Goal: Information Seeking & Learning: Learn about a topic

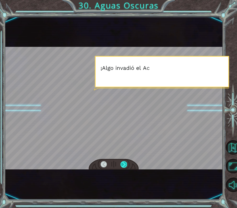
click at [125, 166] on div at bounding box center [123, 164] width 6 height 7
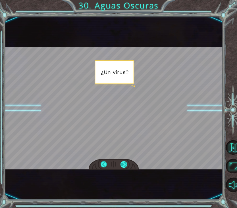
click at [125, 166] on div at bounding box center [123, 164] width 6 height 7
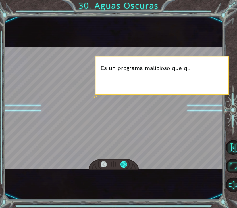
click at [125, 166] on div at bounding box center [123, 164] width 6 height 7
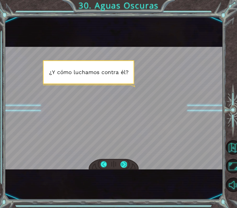
click at [125, 166] on div at bounding box center [123, 164] width 6 height 7
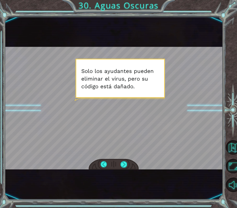
click at [124, 159] on div at bounding box center [114, 108] width 218 height 122
click at [123, 165] on div at bounding box center [123, 164] width 6 height 7
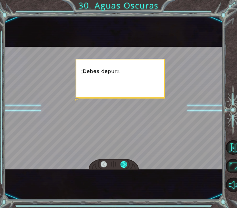
click at [123, 164] on div at bounding box center [123, 164] width 6 height 7
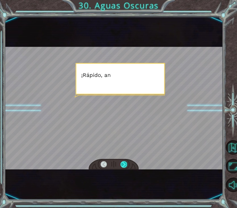
click at [123, 164] on div at bounding box center [123, 164] width 6 height 7
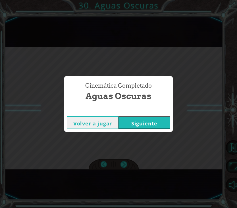
click at [140, 125] on button "Siguiente" at bounding box center [144, 122] width 52 height 13
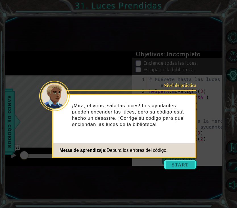
click at [188, 166] on button "Start" at bounding box center [180, 164] width 32 height 9
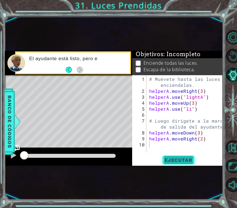
click at [185, 155] on button "Ejecutar" at bounding box center [178, 159] width 39 height 9
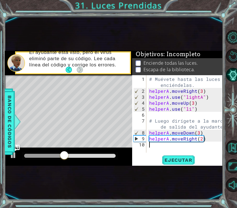
click at [190, 110] on div "# Muévete hasta las luces y enciéndelas. helperA . moveRight ( 3 ) helperA . us…" at bounding box center [186, 123] width 77 height 95
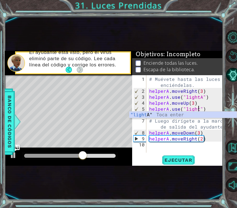
scroll to position [0, 3]
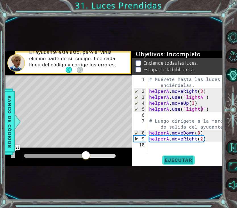
click at [180, 158] on span "Ejecutar" at bounding box center [178, 160] width 39 height 6
click at [197, 134] on div "# Muévete hasta las luces y enciéndelas. helperA . moveRight ( 3 ) helperA . us…" at bounding box center [186, 123] width 77 height 95
type textarea "helperA.moveDown(1)"
click at [208, 141] on div "# Muévete hasta las luces y enciéndelas. helperA . moveRight ( 3 ) helperA . us…" at bounding box center [186, 123] width 77 height 95
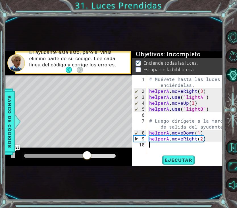
scroll to position [0, 0]
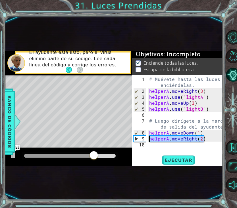
drag, startPoint x: 208, startPoint y: 137, endPoint x: 146, endPoint y: 135, distance: 62.4
click at [146, 135] on div "1 2 3 4 5 6 7 8 9 10 # Muévete hasta las luces y enciéndelas. helperA . moveRig…" at bounding box center [177, 113] width 90 height 77
type textarea "helperA.moveRight(2)"
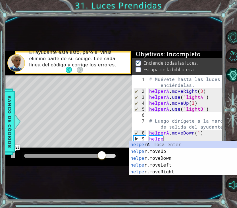
scroll to position [0, 1]
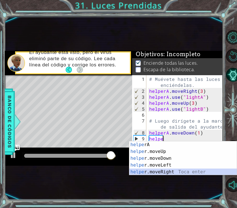
click at [161, 171] on div "helpe rA Toca enter helpe r.moveUp Toca enter helpe r.moveDown Toca enter helpe…" at bounding box center [182, 165] width 107 height 48
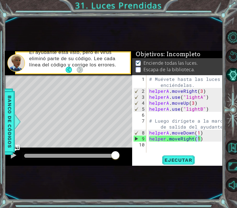
click at [180, 166] on div "1 ההההההההההההההההההההההההההההההההההההההההההההההההההההההההההההההההההההההההההההה…" at bounding box center [114, 108] width 218 height 183
click at [199, 140] on div "# Muévete hasta las luces y enciéndelas. helperA . moveRight ( 3 ) helperA . us…" at bounding box center [186, 123] width 77 height 95
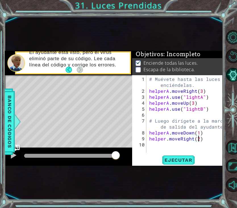
scroll to position [0, 3]
type textarea "helper.moveRight(2)"
click at [191, 163] on button "Ejecutar" at bounding box center [178, 159] width 39 height 9
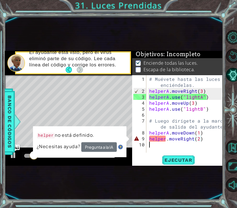
click at [166, 141] on div "# Muévete hasta las luces y enciéndelas. helperA . moveRight ( 3 ) helperA . us…" at bounding box center [186, 123] width 77 height 95
click at [164, 136] on div "# Muévete hasta las luces y enciéndelas. helperA . moveRight ( 3 ) helperA . us…" at bounding box center [186, 123] width 77 height 95
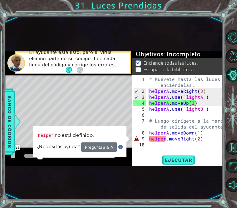
scroll to position [0, 1]
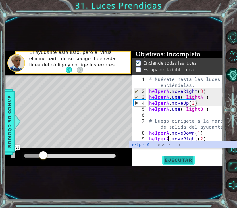
type textarea "helperA.moveRight(2)"
click at [175, 157] on button "Ejecutar" at bounding box center [178, 159] width 39 height 9
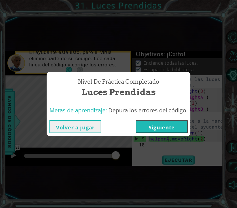
click at [166, 129] on button "Siguiente" at bounding box center [162, 126] width 52 height 13
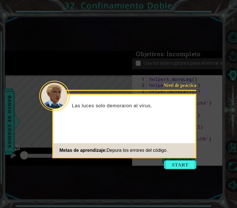
click at [174, 160] on icon at bounding box center [118, 104] width 237 height 208
click at [174, 165] on button "Start" at bounding box center [180, 164] width 32 height 9
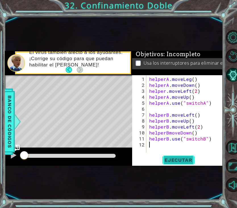
click at [181, 158] on span "Ejecutar" at bounding box center [178, 160] width 39 height 6
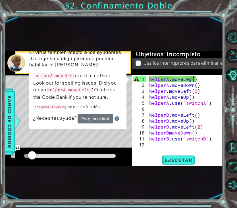
click at [192, 80] on div "helperA . moveLeg ( ) helperA . moveDown ( ) helper . moveLeft ( 2 ) helperA . …" at bounding box center [186, 120] width 77 height 89
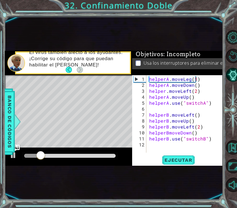
click at [174, 167] on div "1 ההההההההההההההההההההההההההההההההההההההההההההההההההההההההההההההההההההההההההההה…" at bounding box center [114, 108] width 218 height 183
click at [174, 163] on button "Ejecutar" at bounding box center [178, 159] width 39 height 9
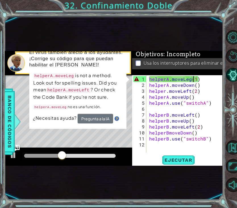
click at [191, 78] on div "helperA . moveLeg ( 1 ) helperA . moveDown ( ) helper . moveLeft ( 2 ) helperA …" at bounding box center [186, 120] width 77 height 89
click at [189, 79] on div "helperA . moveLeg ( 1 ) helperA . moveDown ( ) helper . moveLeft ( 2 ) helperA …" at bounding box center [186, 120] width 77 height 89
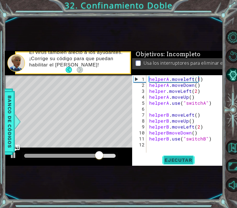
click at [184, 161] on span "Ejecutar" at bounding box center [178, 160] width 39 height 6
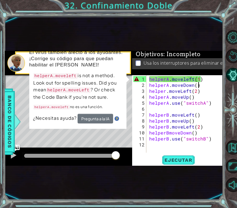
click at [197, 81] on div "helperA . moveleft ( 1 ) helperA . moveDown ( ) helper . moveLeft ( 2 ) helperA…" at bounding box center [186, 120] width 77 height 89
click at [197, 78] on div "helperA . moveleft ( 1 ) helperA . moveDown ( ) helper . moveLeft ( 2 ) helperA…" at bounding box center [186, 120] width 77 height 89
click at [198, 78] on div "helperA . moveleft ( 1 ) helperA . moveDown ( ) helper . moveLeft ( 2 ) helperA…" at bounding box center [186, 120] width 77 height 89
type textarea "helperA.moveleft(1 )"
